Goal: Task Accomplishment & Management: Manage account settings

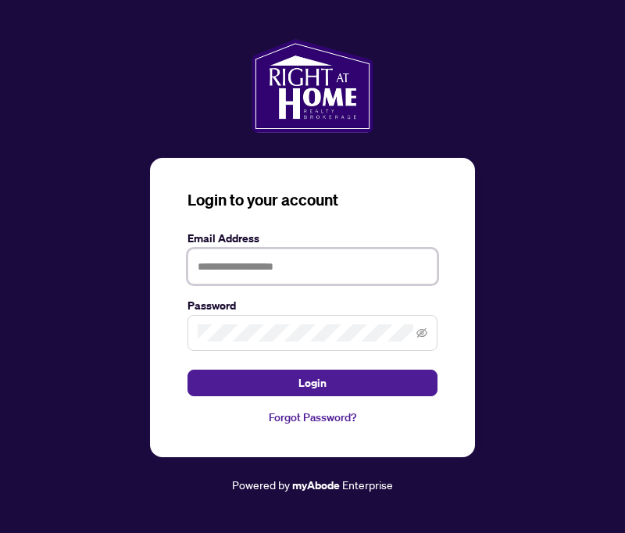
type input "**********"
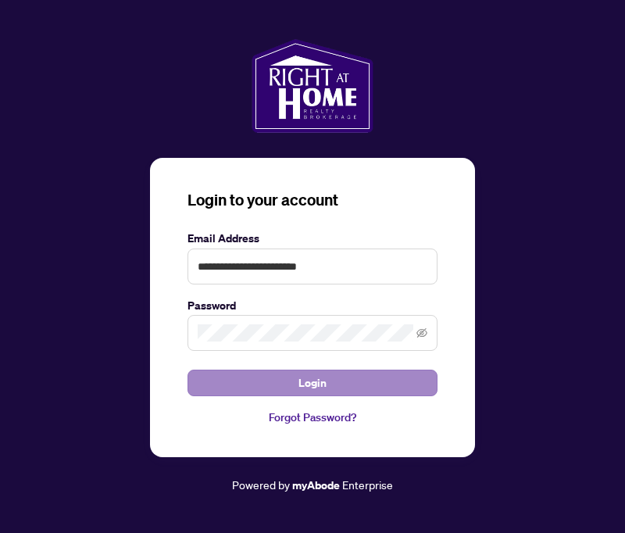
click at [318, 388] on span "Login" at bounding box center [313, 383] width 28 height 25
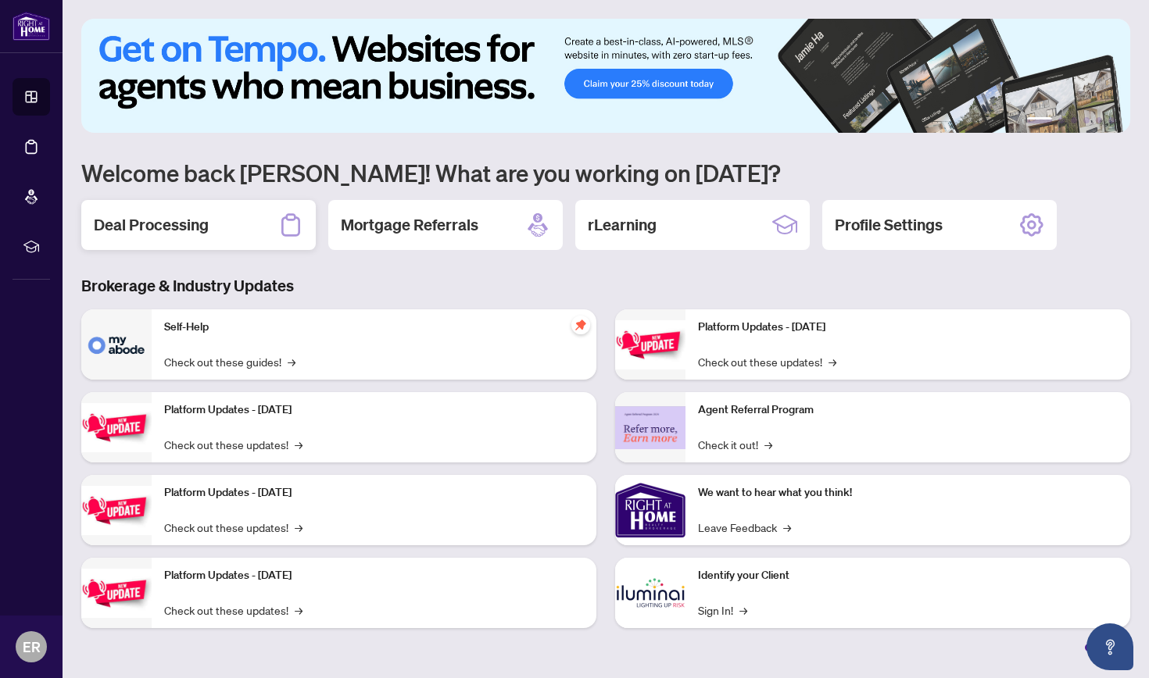
click at [155, 220] on h2 "Deal Processing" at bounding box center [151, 225] width 115 height 22
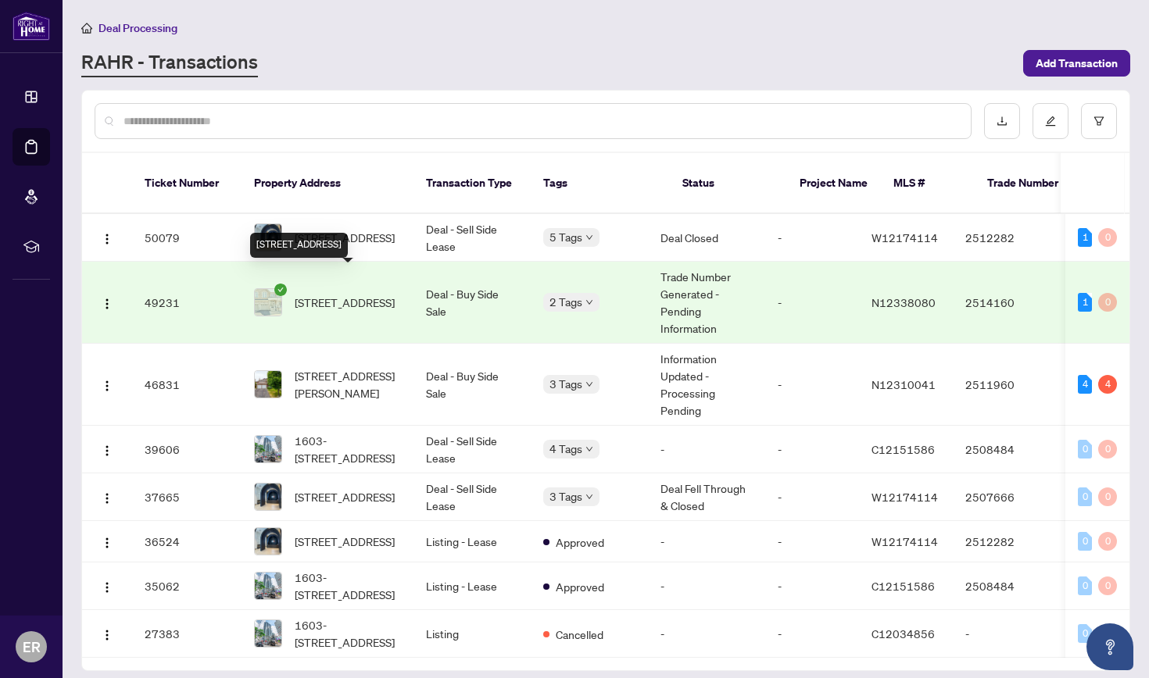
click at [331, 294] on span "[STREET_ADDRESS]" at bounding box center [345, 302] width 100 height 17
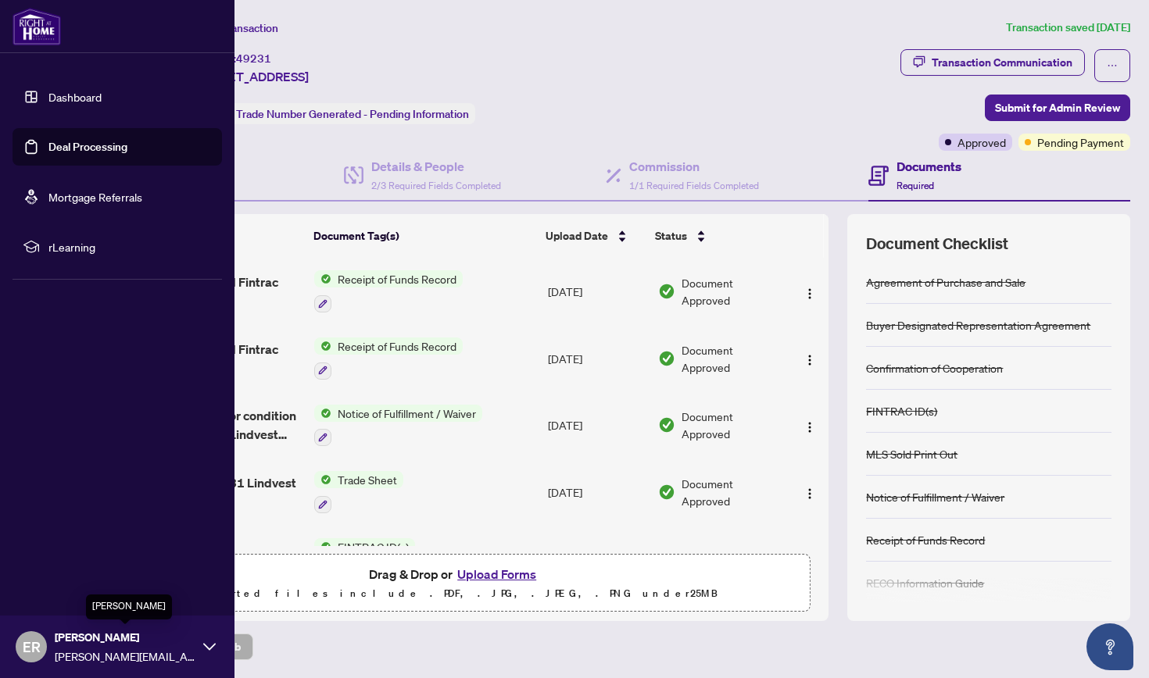
click at [116, 532] on span "[PERSON_NAME]" at bounding box center [125, 637] width 141 height 17
click at [78, 532] on span "Logout" at bounding box center [62, 554] width 35 height 25
